Goal: Task Accomplishment & Management: Use online tool/utility

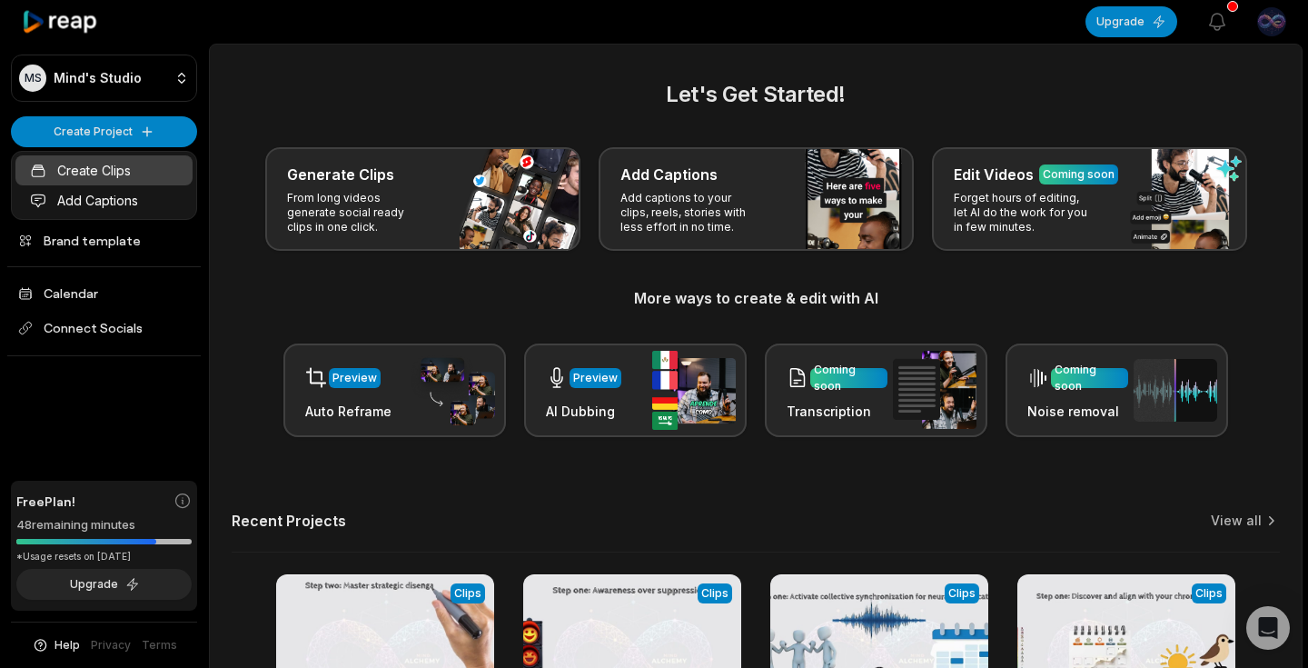
click at [98, 174] on link "Create Clips" at bounding box center [103, 170] width 177 height 30
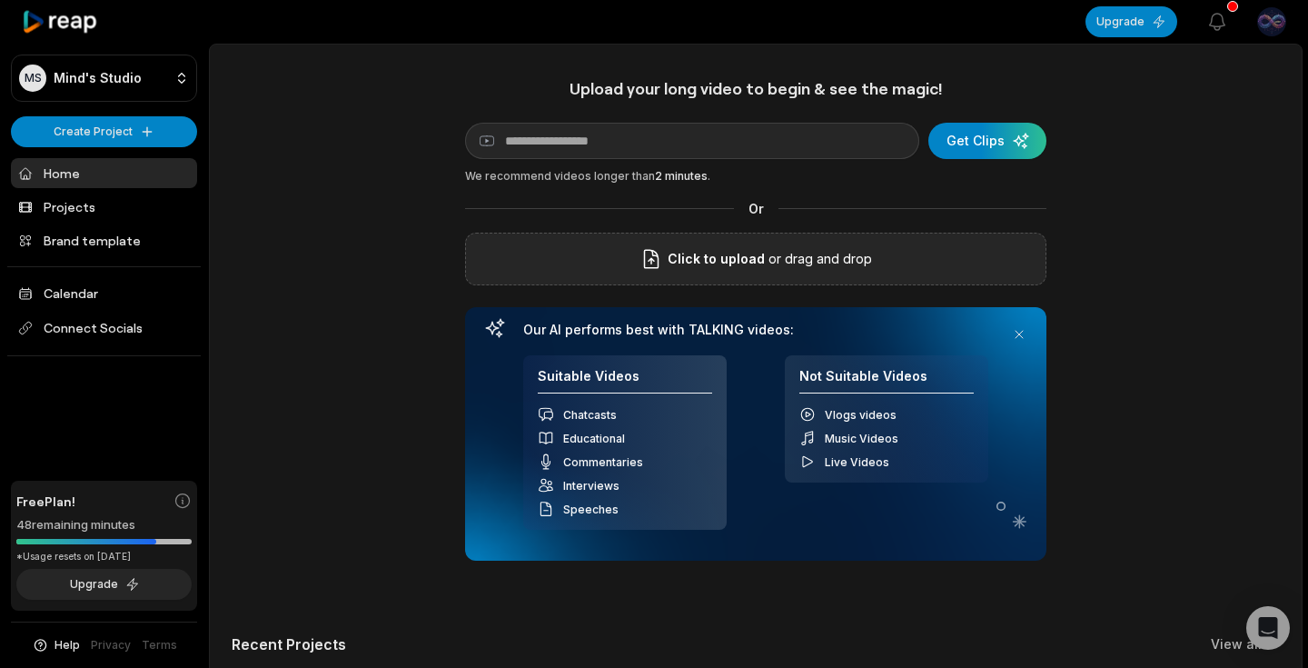
click at [692, 257] on span "Click to upload" at bounding box center [716, 259] width 97 height 22
click at [0, 0] on input "Click to upload" at bounding box center [0, 0] width 0 height 0
click at [780, 267] on p "or drag and drop" at bounding box center [818, 259] width 107 height 22
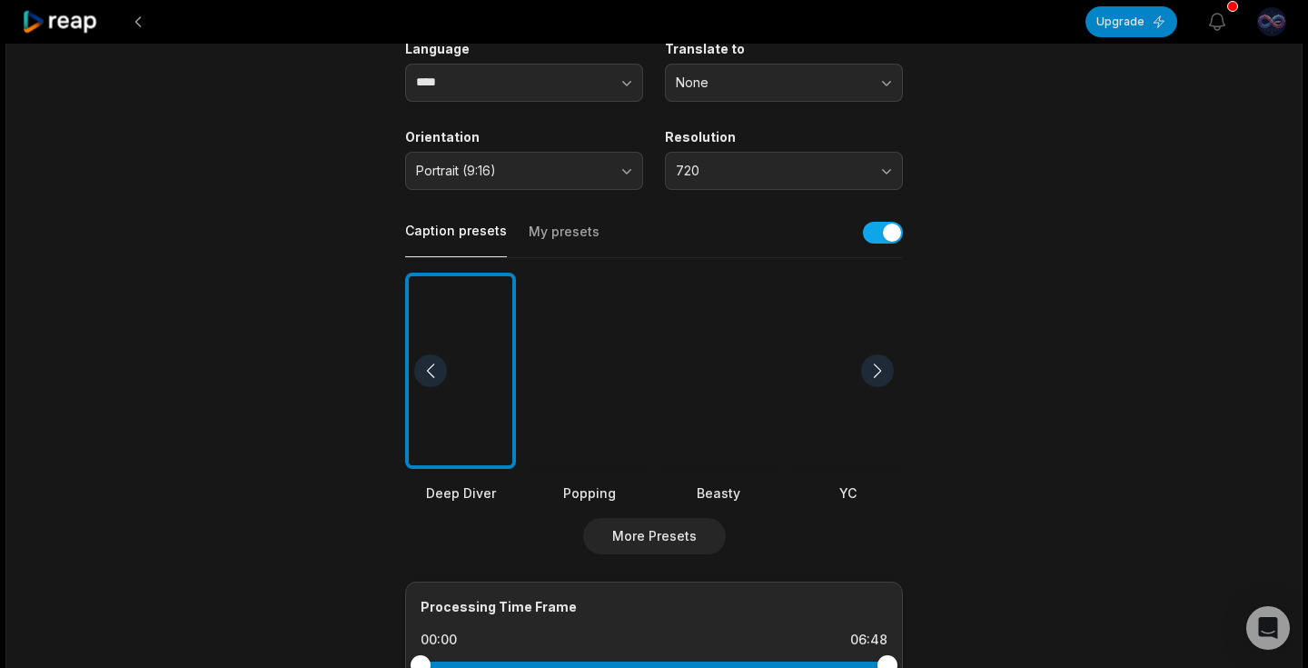
scroll to position [267, 0]
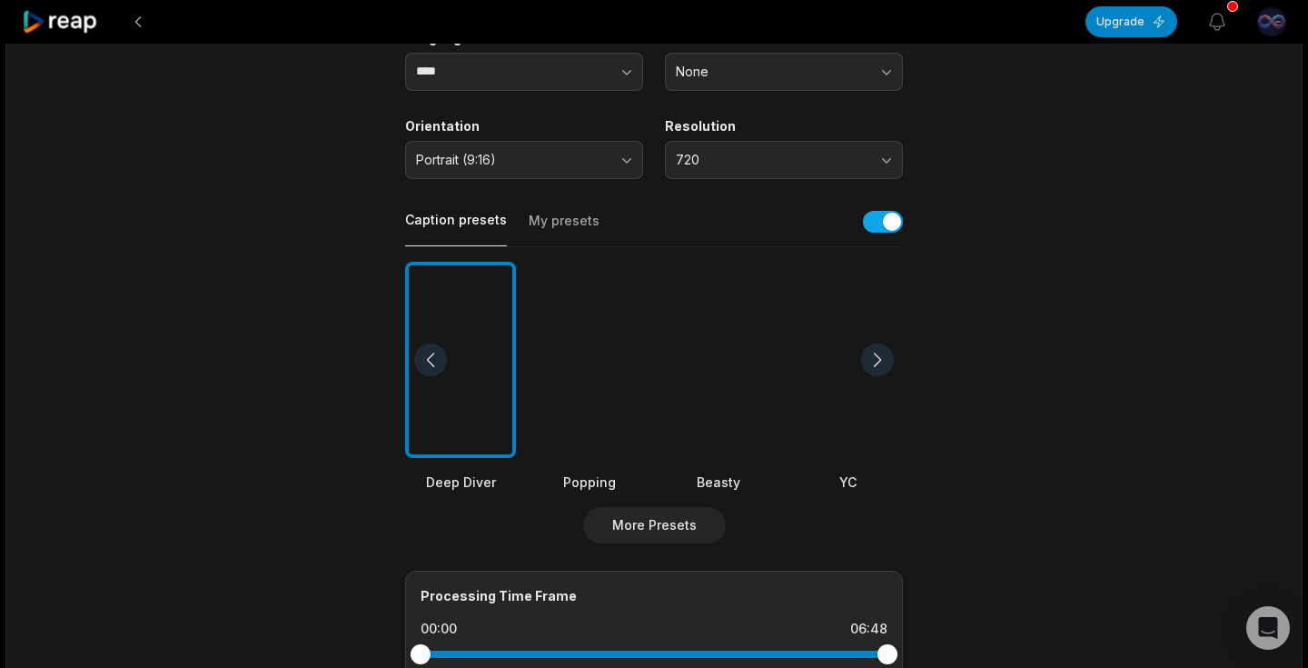
click at [766, 405] on div at bounding box center [718, 360] width 111 height 197
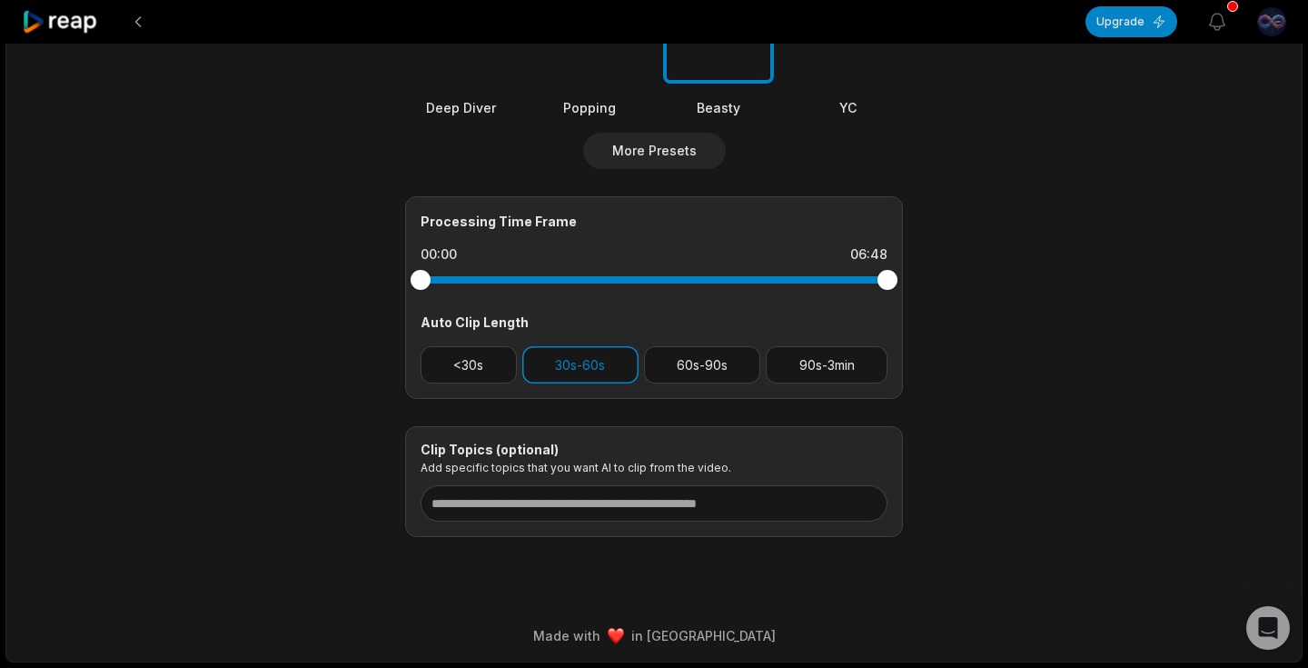
scroll to position [640, 0]
click at [482, 366] on button "<30s" at bounding box center [469, 366] width 96 height 37
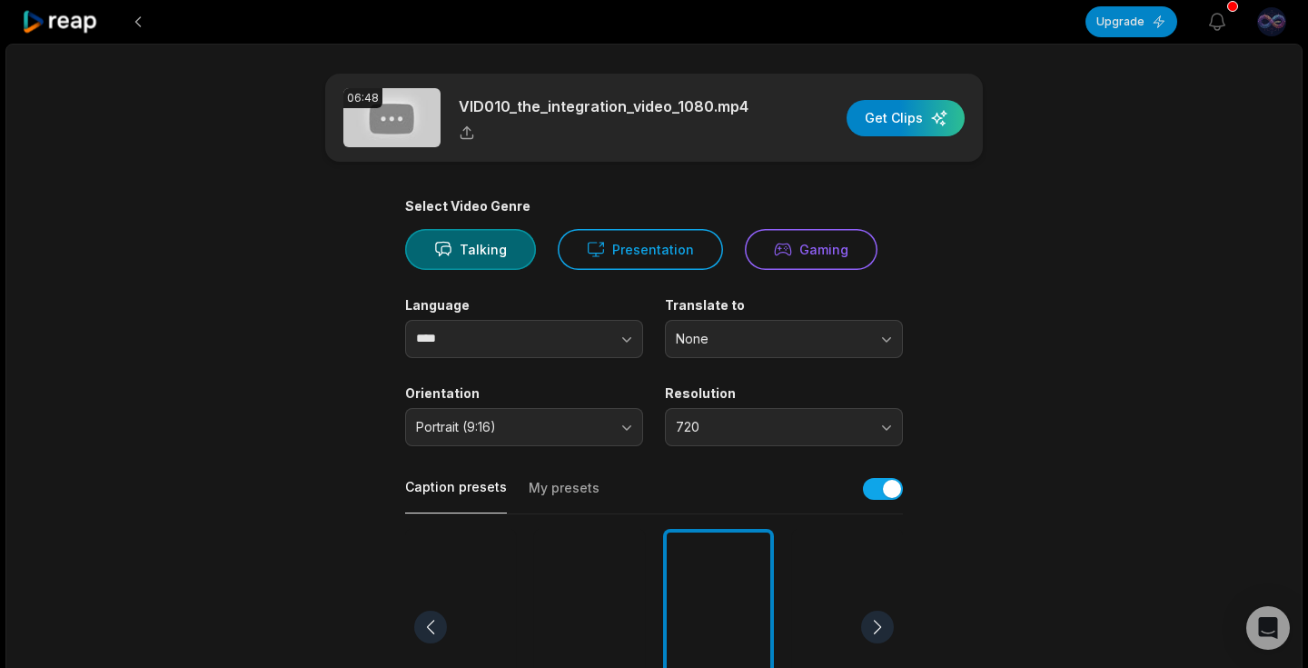
scroll to position [0, 0]
click at [916, 124] on div "button" at bounding box center [906, 118] width 118 height 36
